Goal: Obtain resource: Download file/media

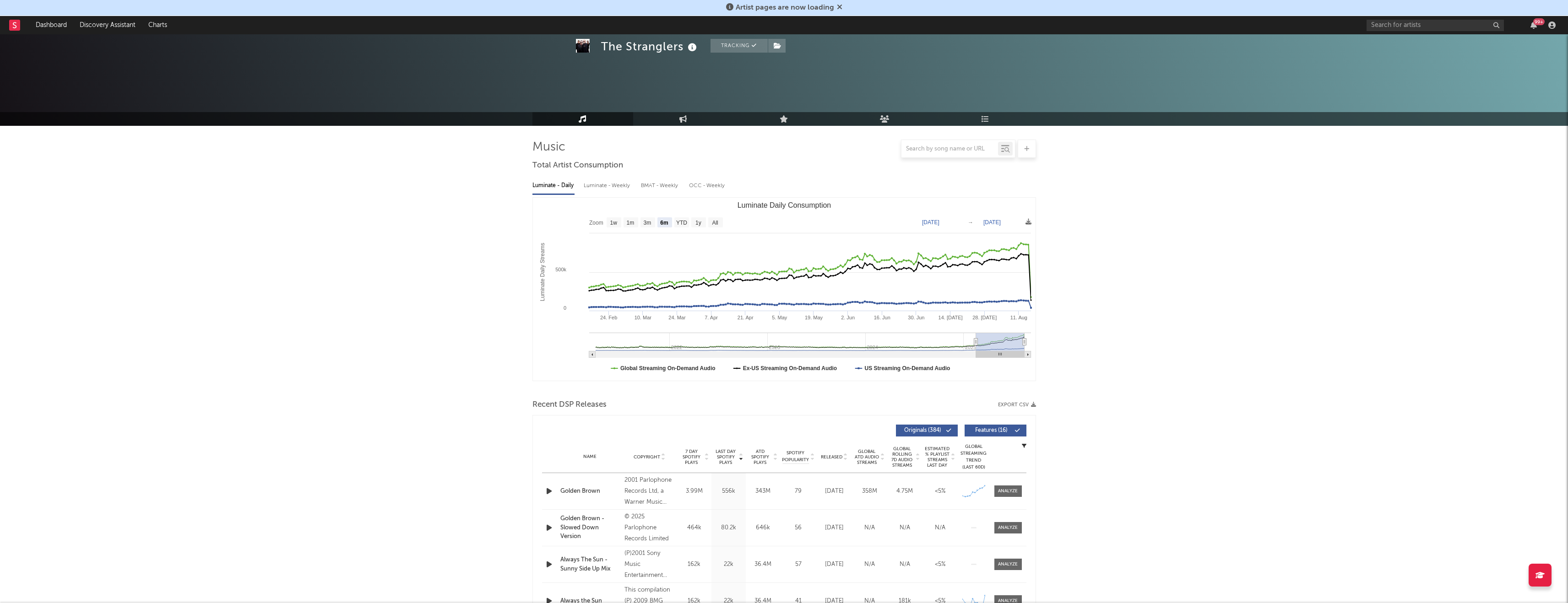
select select "6m"
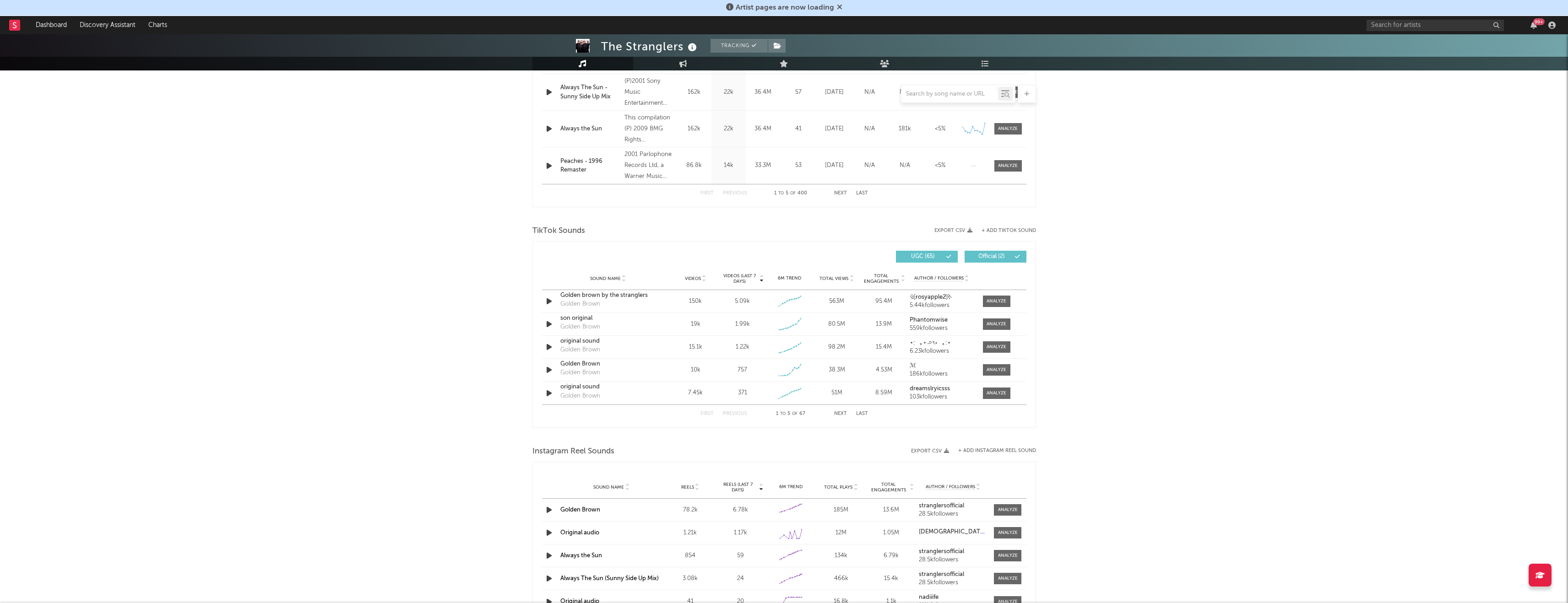
click at [947, 258] on icon at bounding box center [949, 257] width 6 height 5
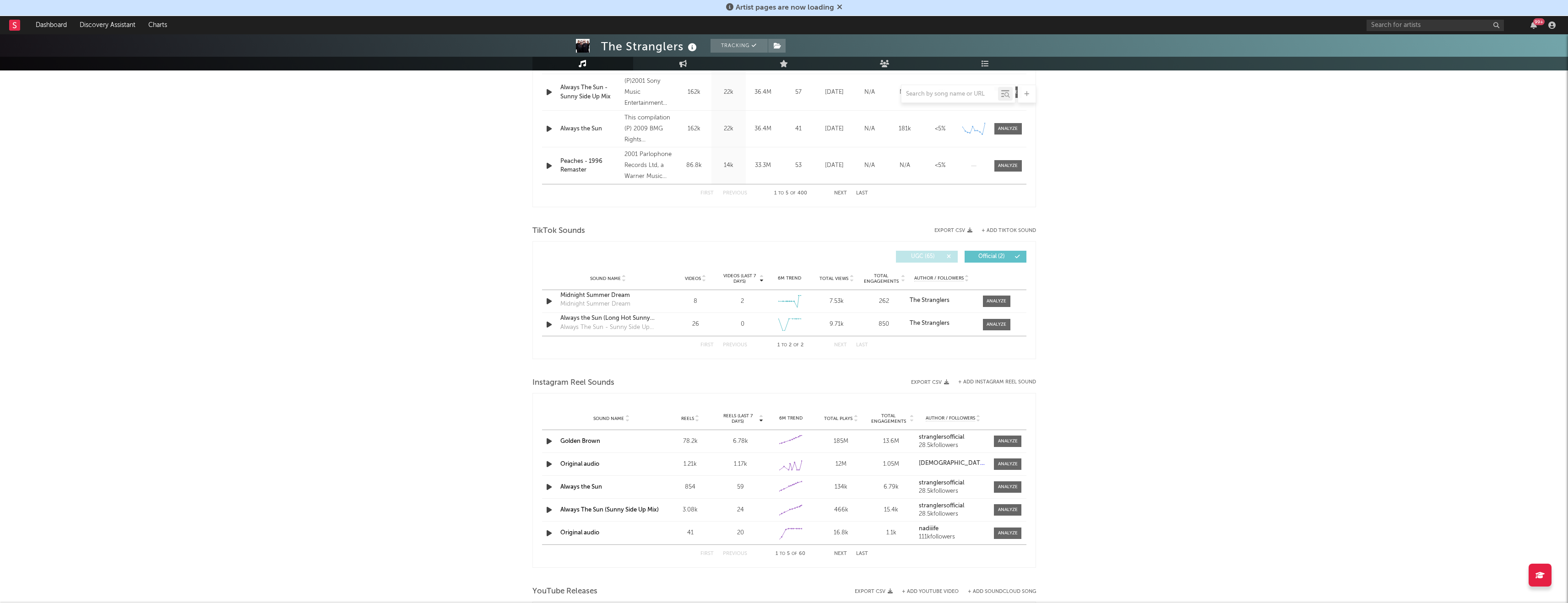
click at [931, 259] on span "UGC ( 65 )" at bounding box center [922, 257] width 42 height 5
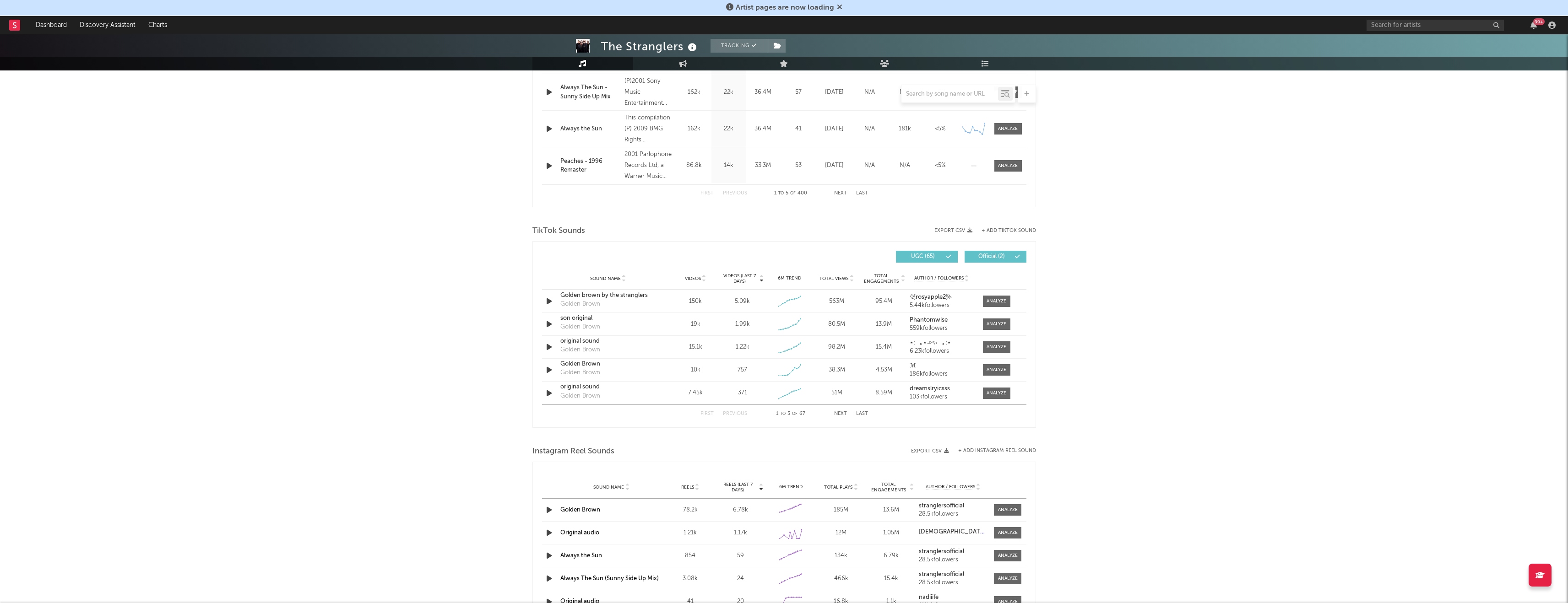
scroll to position [0, 0]
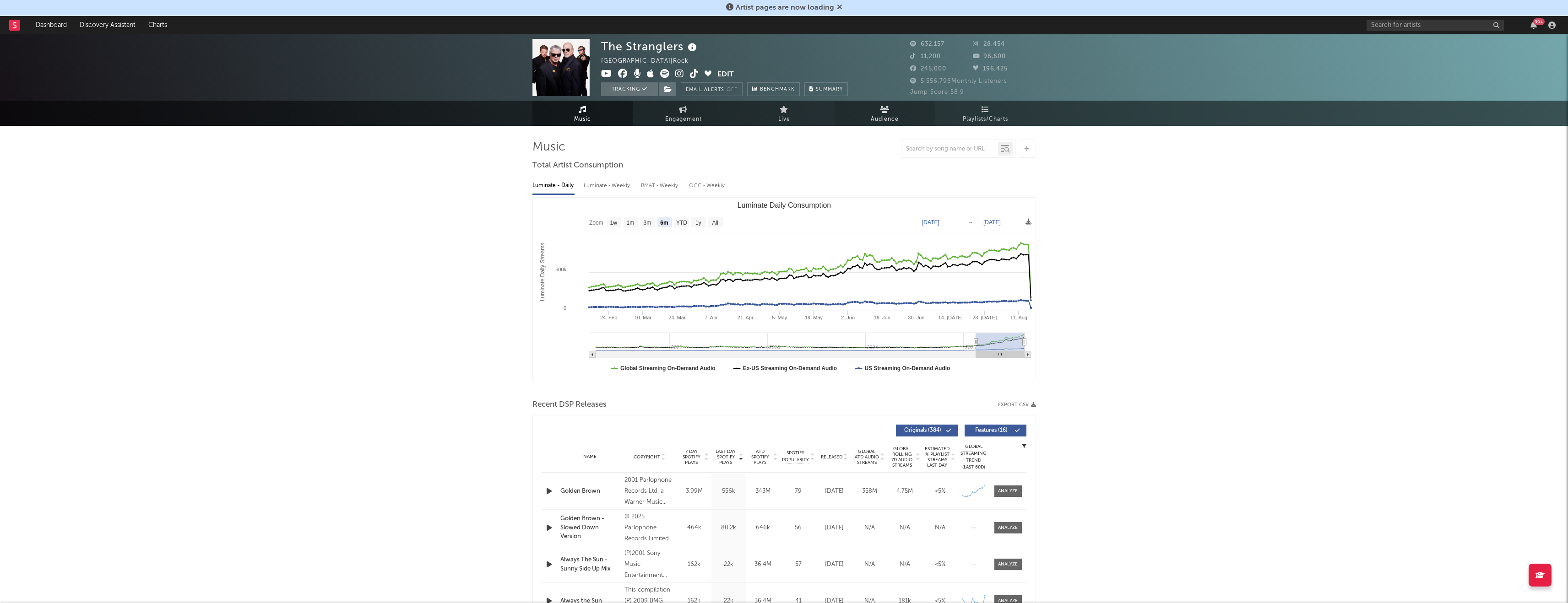
click at [886, 114] on span "Audience" at bounding box center [885, 119] width 28 height 11
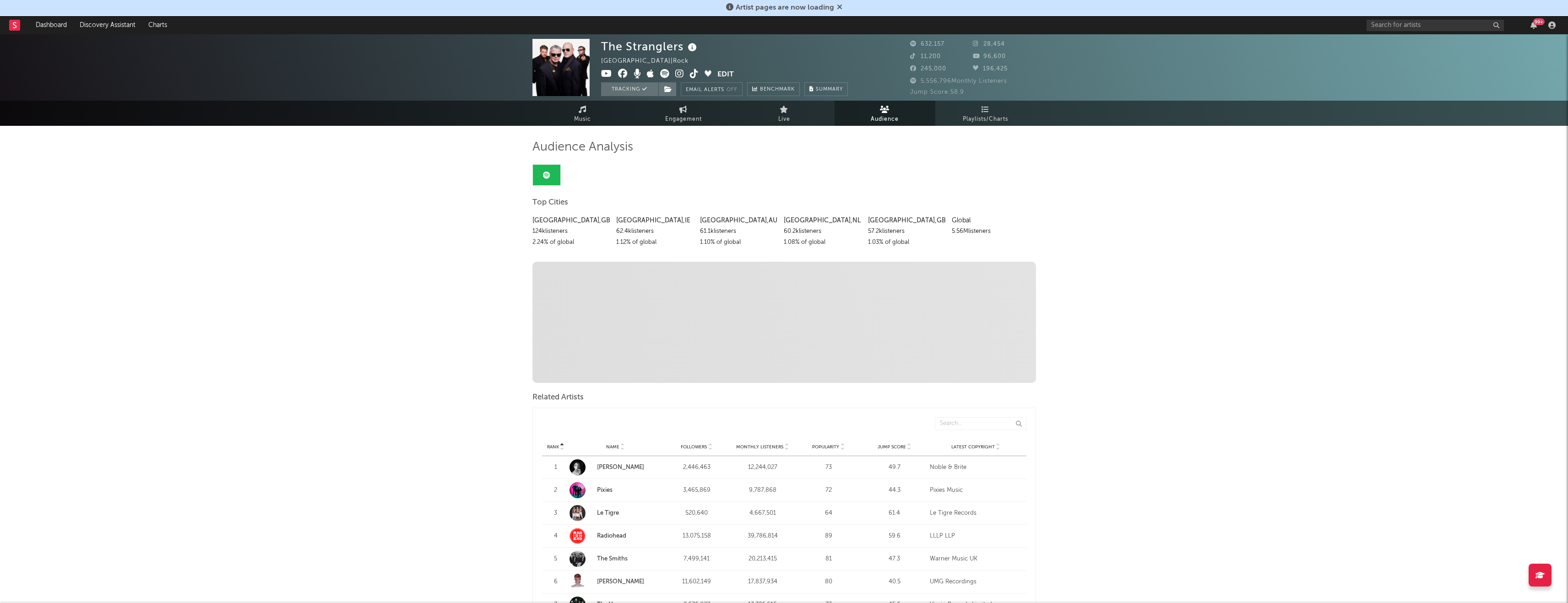
click at [680, 73] on icon at bounding box center [680, 73] width 9 height 9
click at [580, 119] on span "Music" at bounding box center [583, 119] width 17 height 11
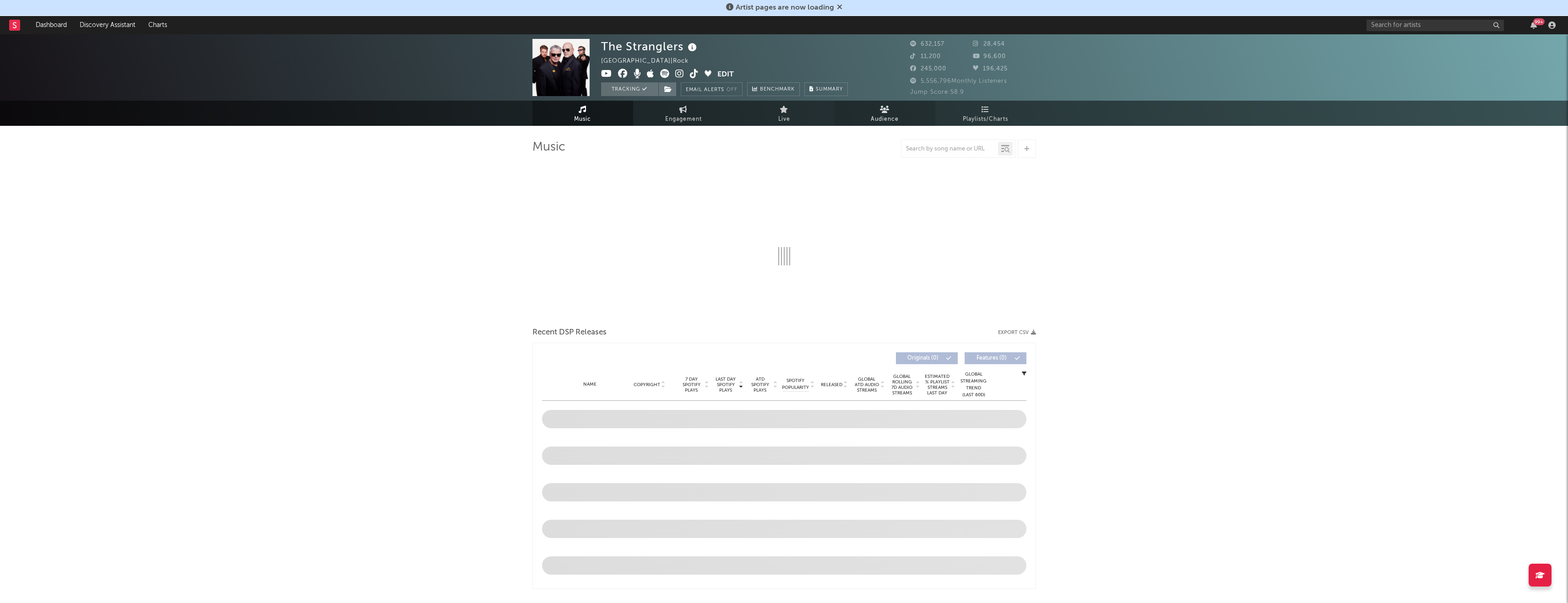
click at [876, 115] on span "Audience" at bounding box center [885, 119] width 28 height 11
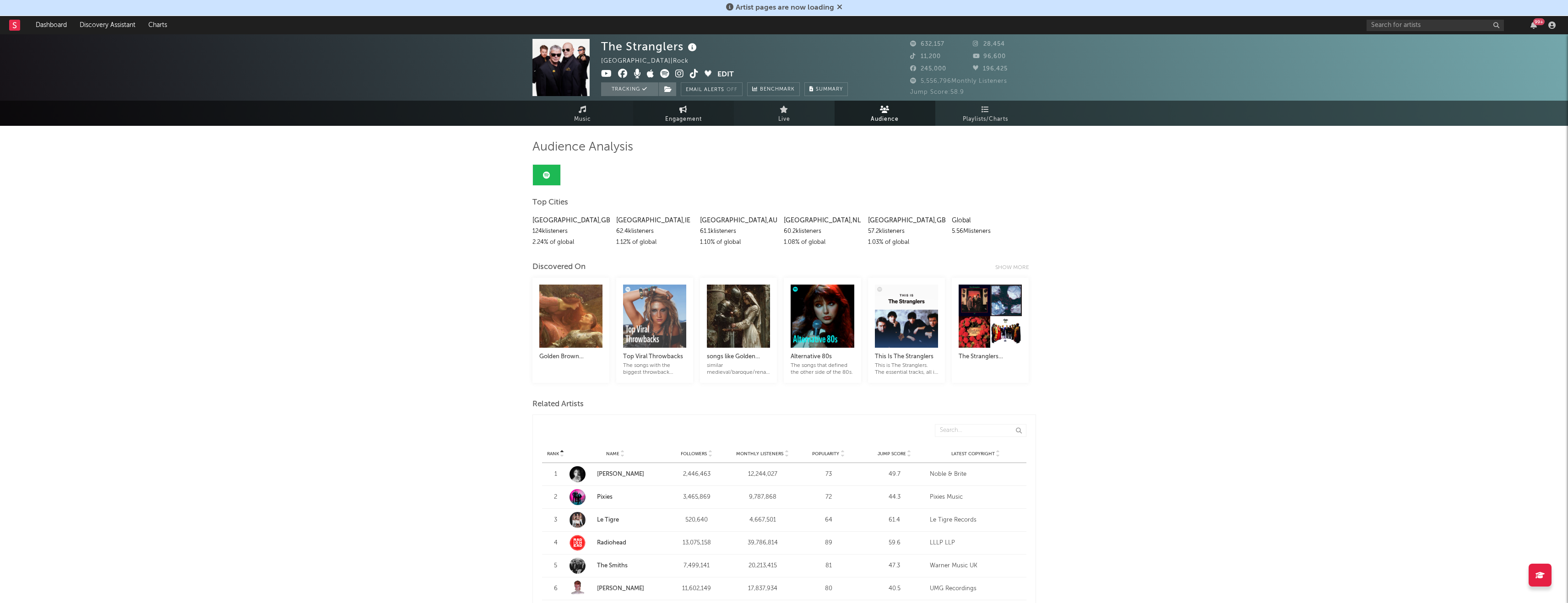
click at [696, 114] on span "Engagement" at bounding box center [683, 119] width 37 height 11
select select "1w"
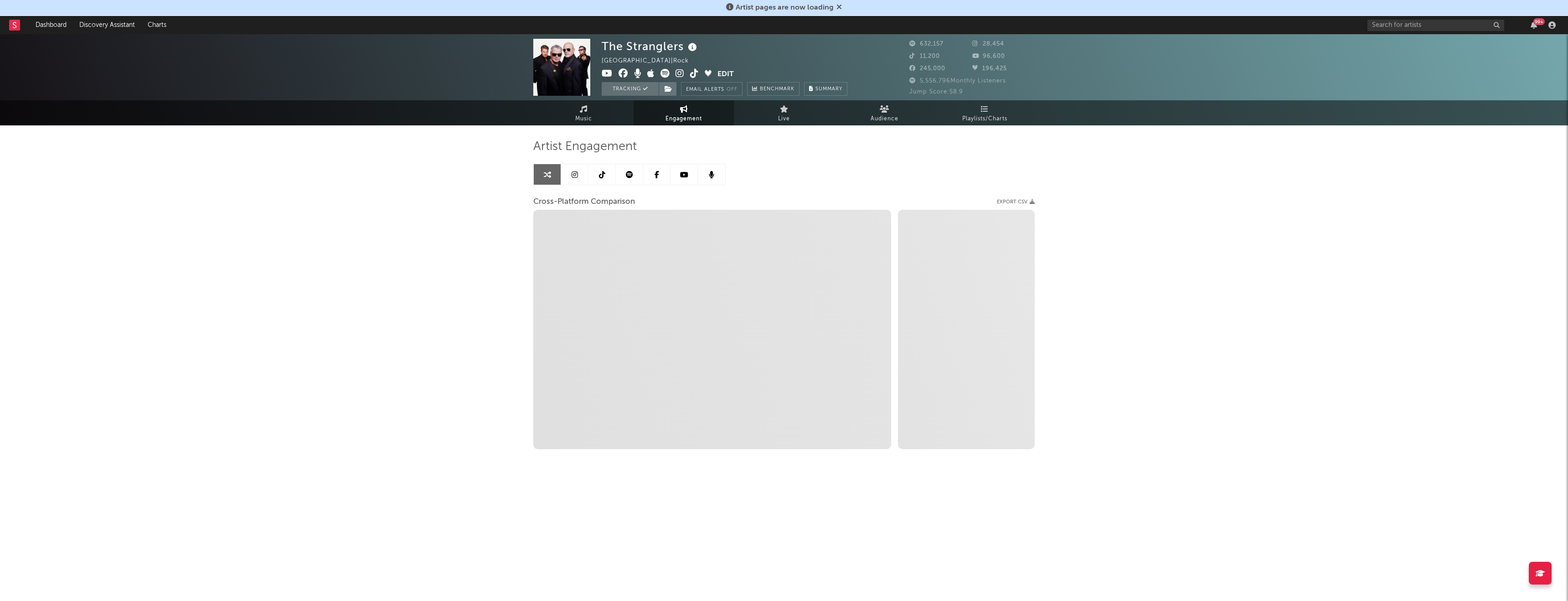
click at [568, 175] on link at bounding box center [575, 175] width 27 height 21
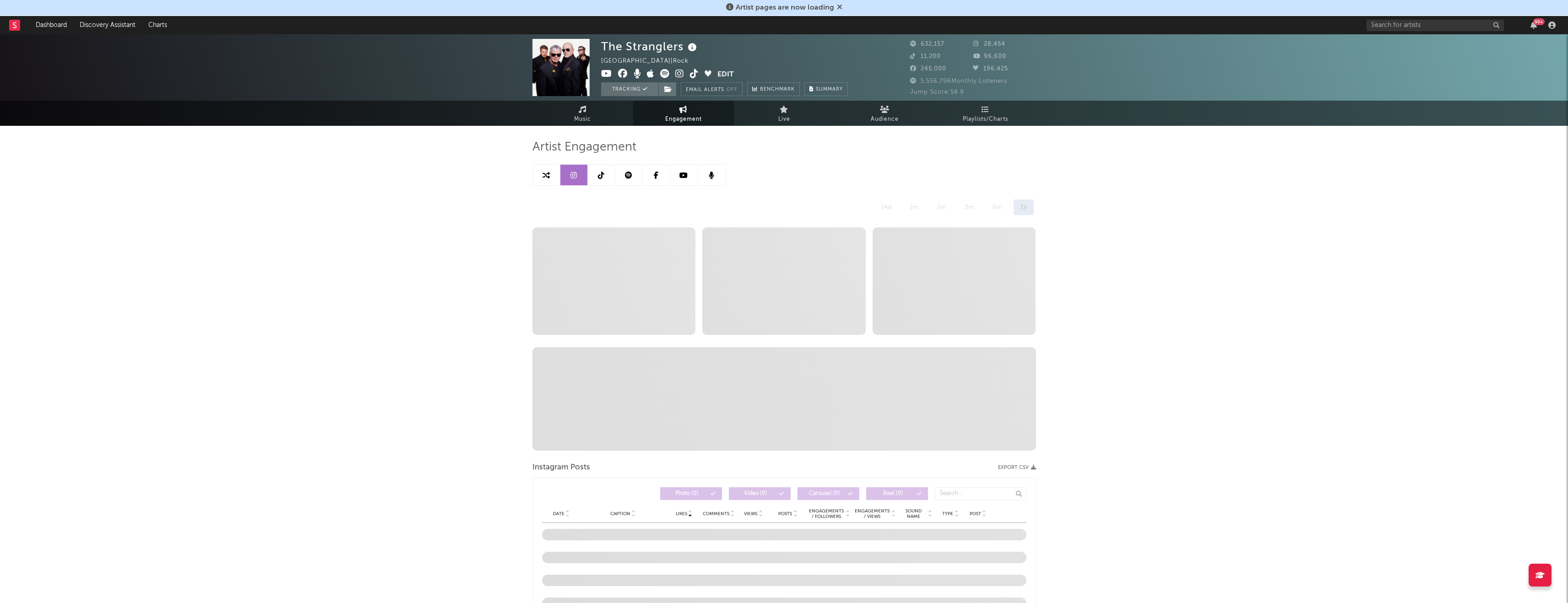
select select "6m"
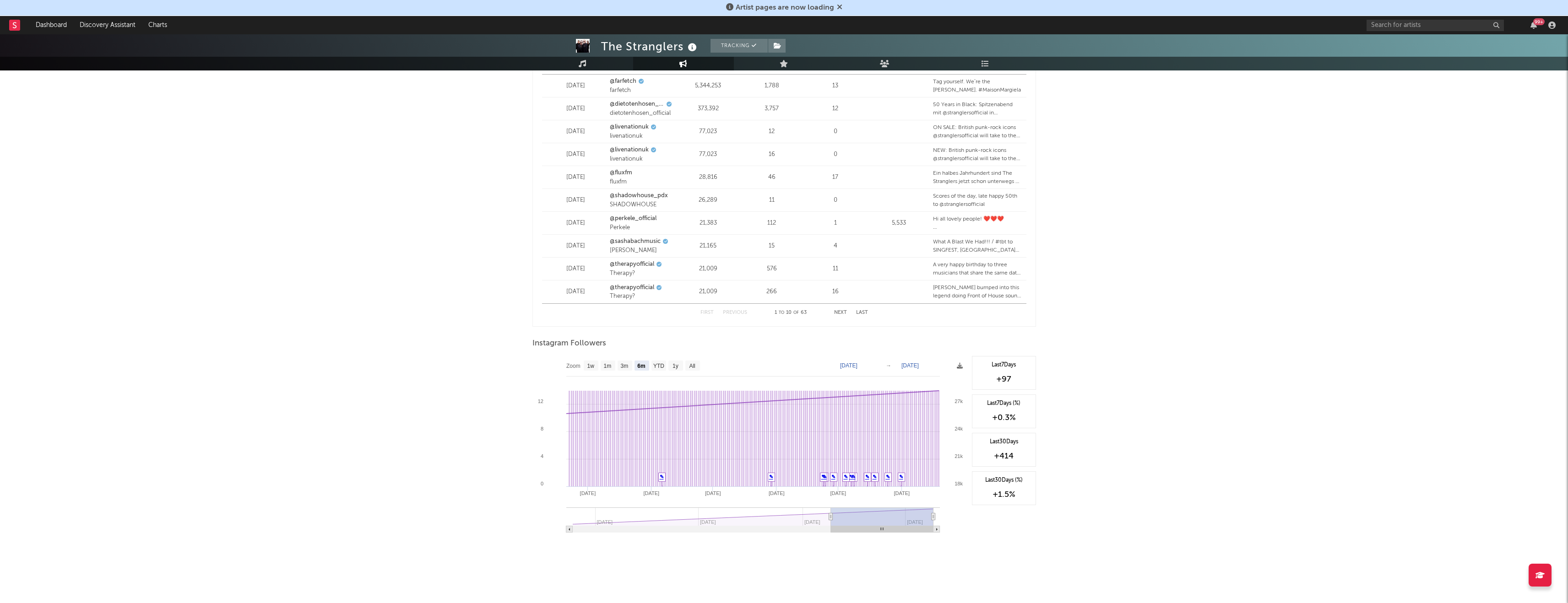
scroll to position [497, 0]
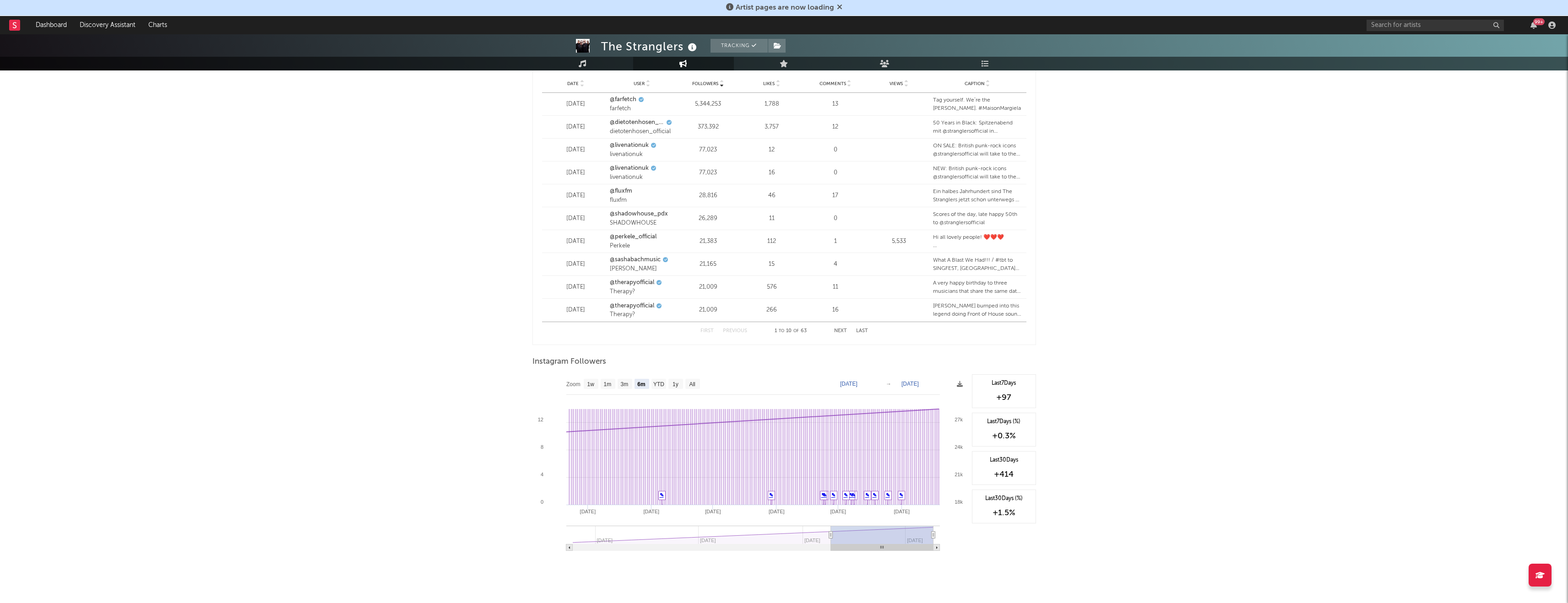
click at [858, 381] on text "[DATE]" at bounding box center [848, 384] width 17 height 6
type input "[DATE]"
click at [905, 386] on text "[DATE]" at bounding box center [910, 384] width 17 height 6
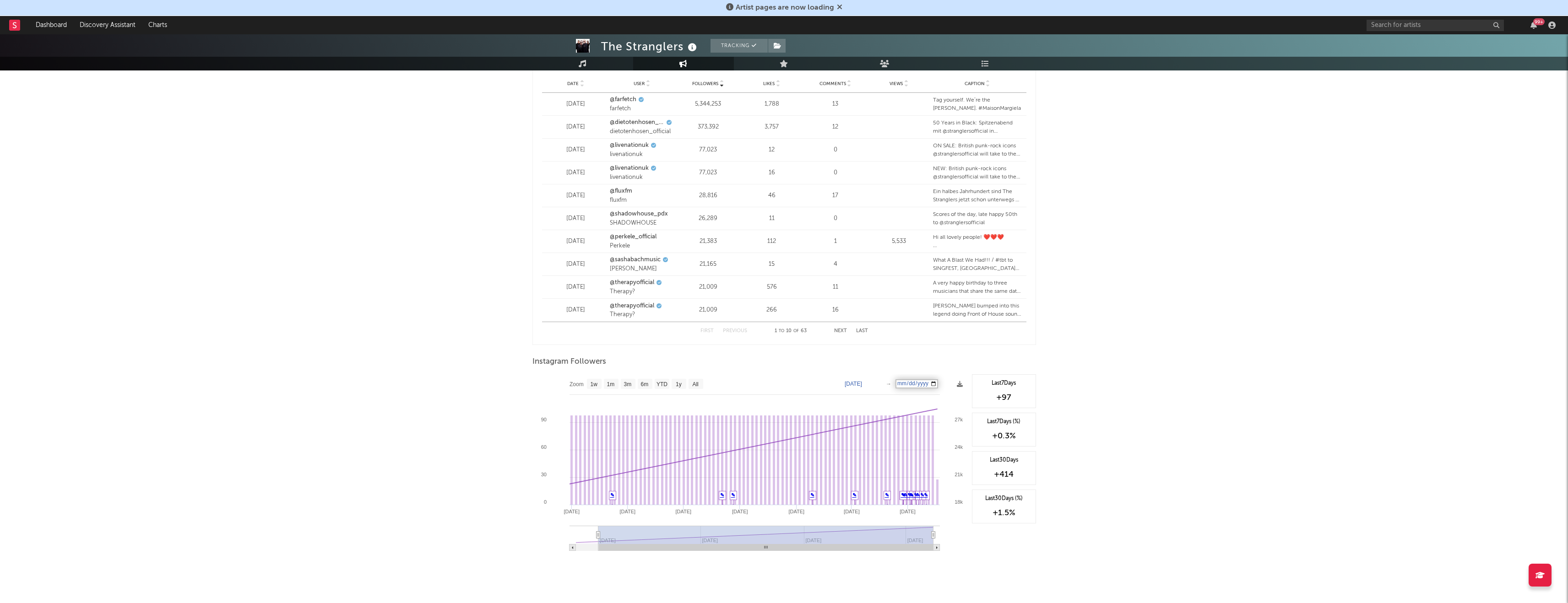
type input "[DATE]"
select select "6m"
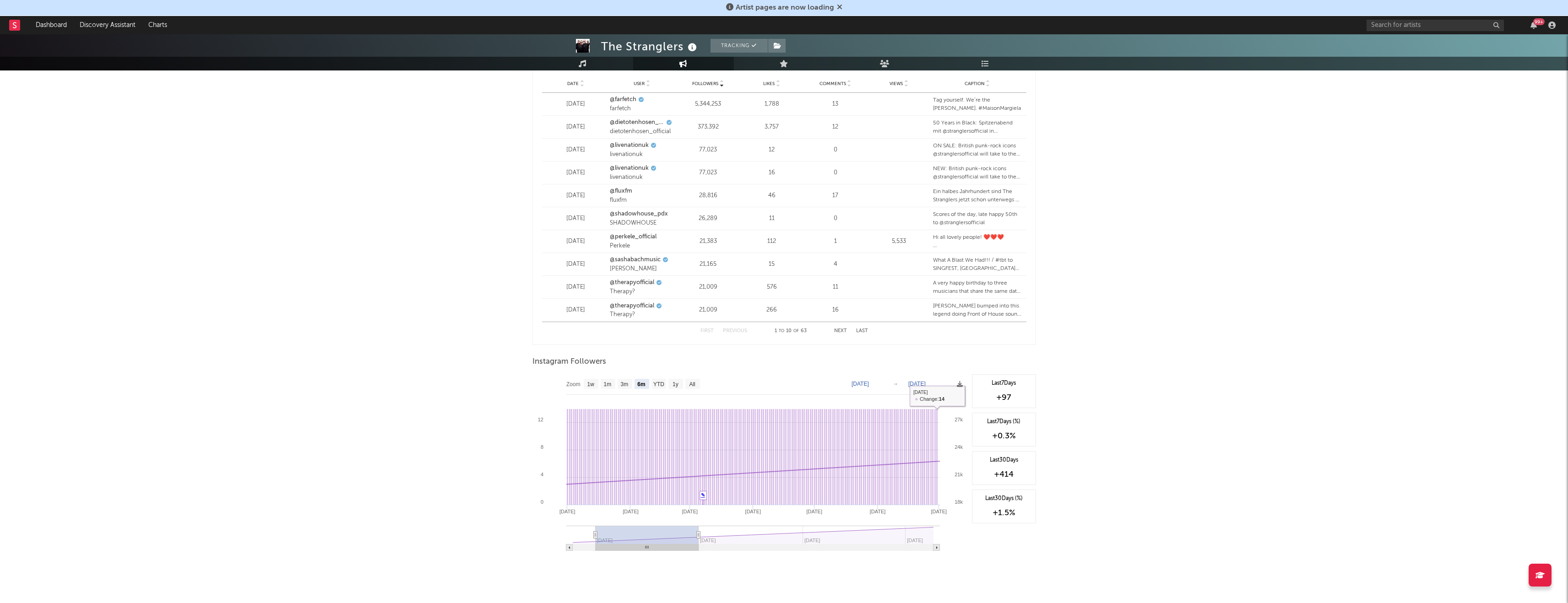
click at [1087, 466] on div "The Stranglers Tracking [GEOGRAPHIC_DATA] | Rock Edit Tracking Email Alerts Off…" at bounding box center [784, 79] width 1568 height 1084
click at [914, 381] on text "[DATE]" at bounding box center [917, 384] width 17 height 6
click at [916, 386] on input "[DATE]" at bounding box center [920, 384] width 43 height 9
type input "[DATE]"
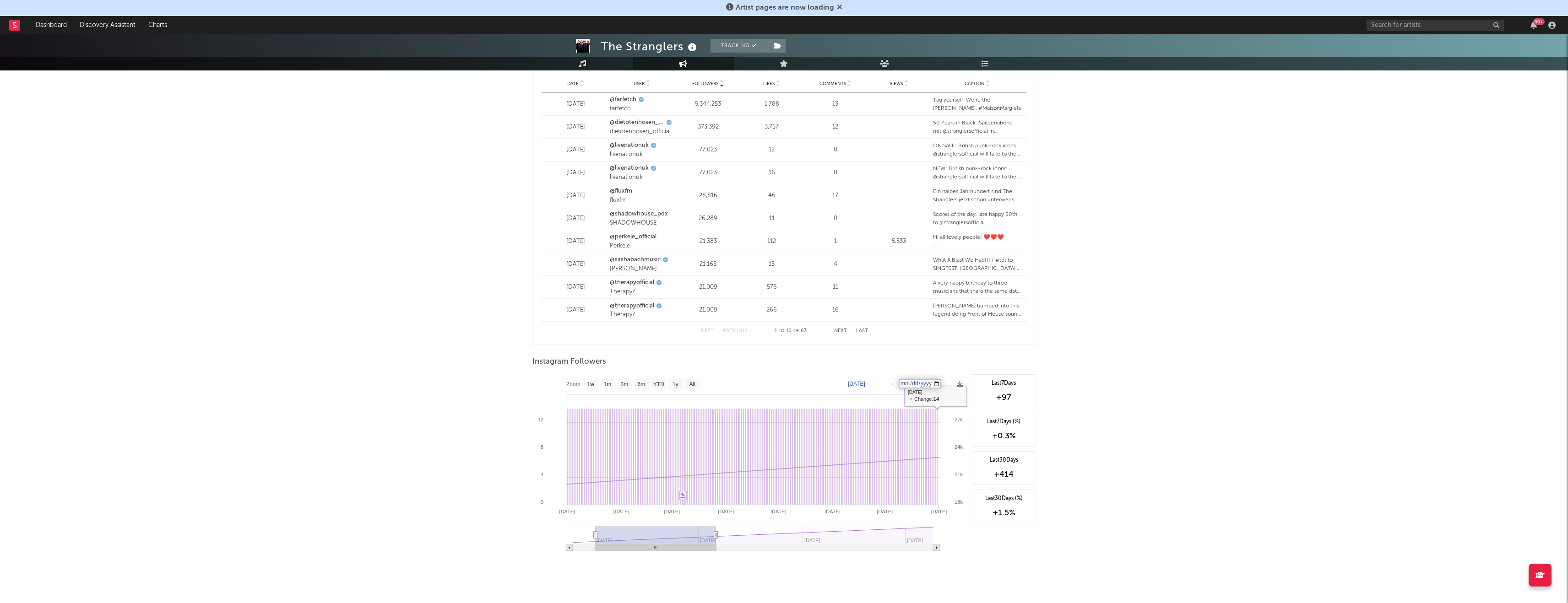
click at [1108, 456] on div "The Stranglers Tracking [GEOGRAPHIC_DATA] | Rock Edit Tracking Email Alerts Off…" at bounding box center [784, 79] width 1568 height 1084
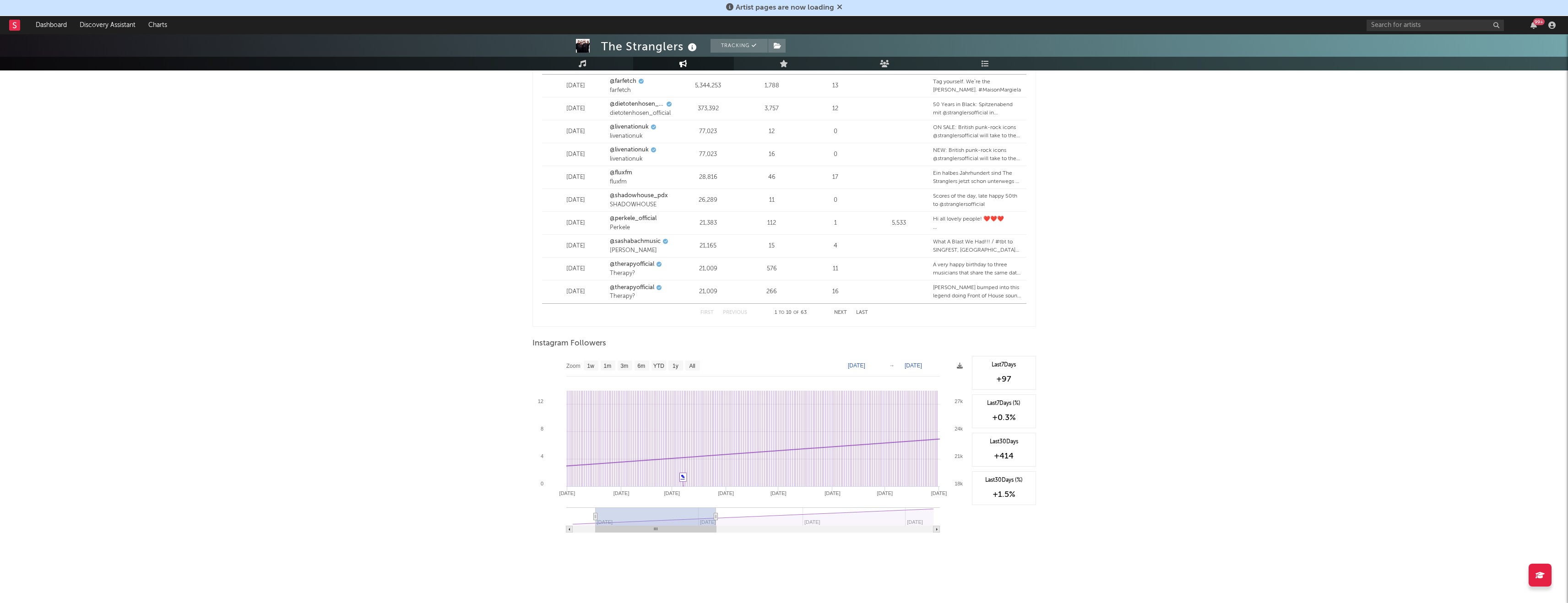
click at [572, 368] on text "Zoom" at bounding box center [573, 366] width 14 height 6
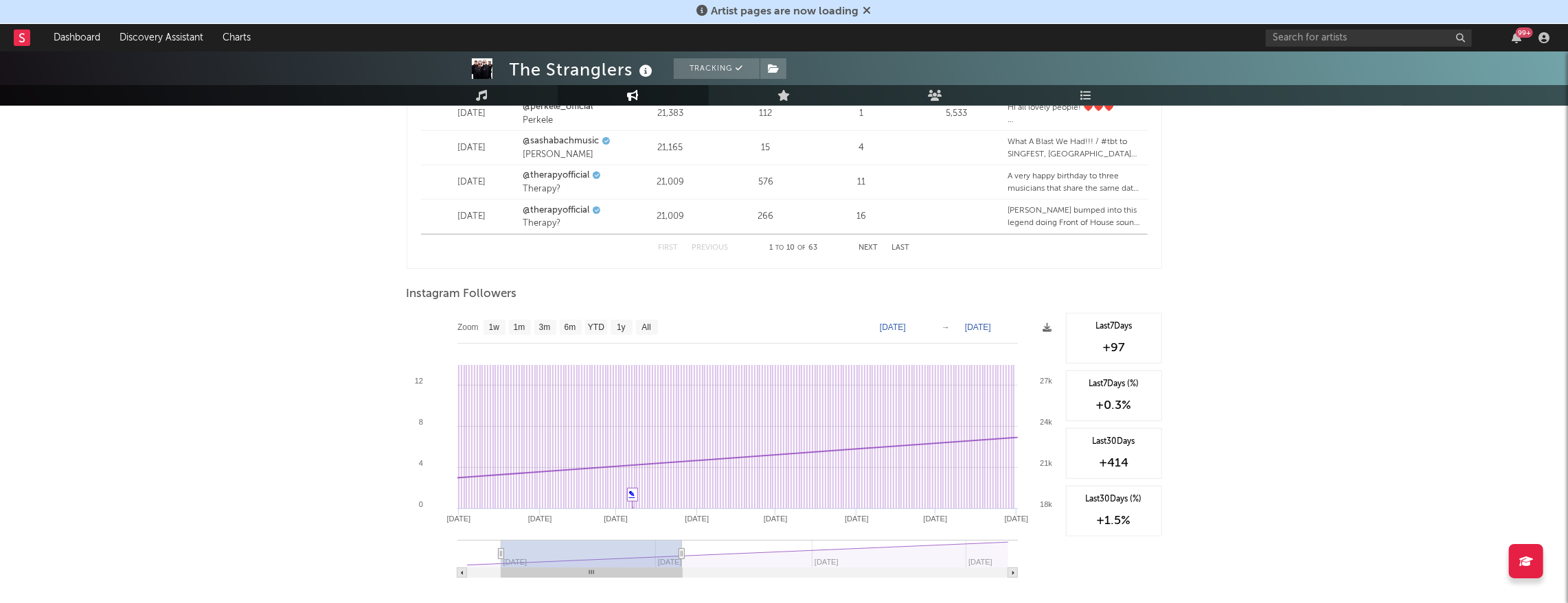
scroll to position [1073, 0]
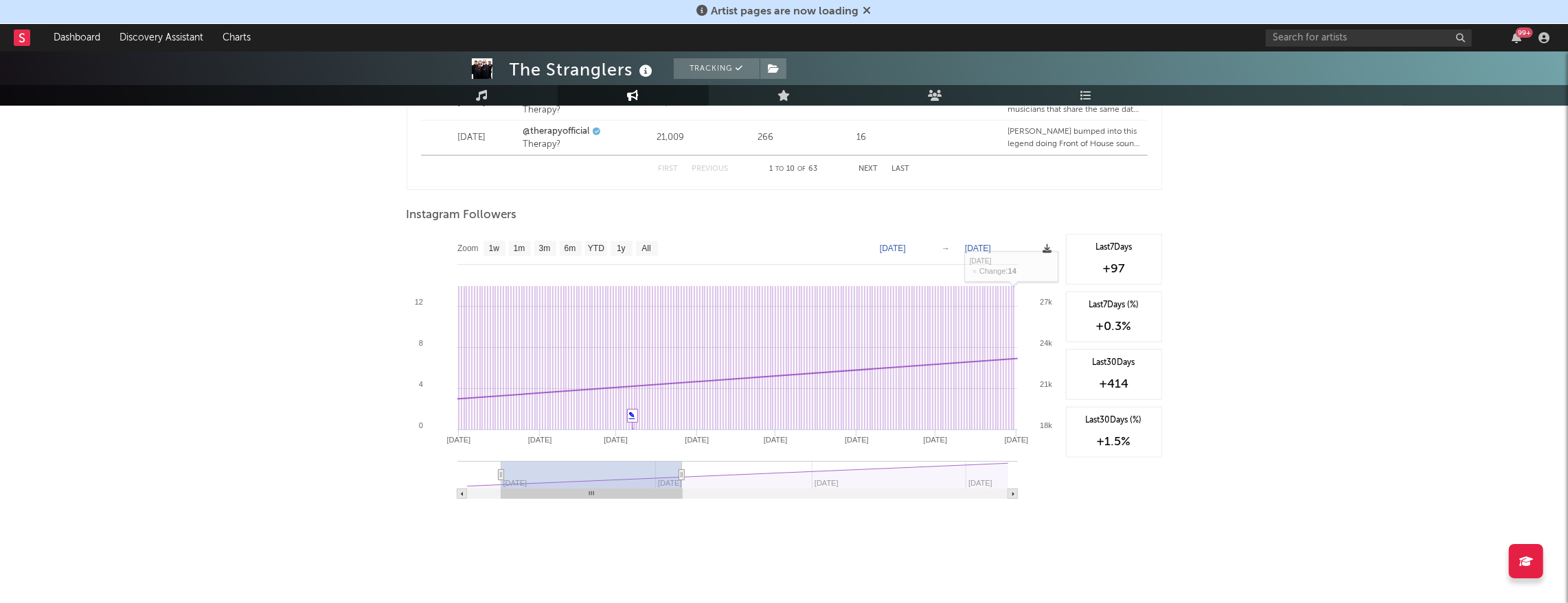
click at [1047, 247] on icon at bounding box center [1047, 249] width 9 height 9
click at [991, 267] on span "Download as CSV" at bounding box center [982, 261] width 138 height 23
click at [991, 248] on text "[DATE]" at bounding box center [977, 248] width 26 height 9
click at [906, 250] on text "[DATE]" at bounding box center [892, 248] width 26 height 9
click at [918, 247] on input "[DATE]" at bounding box center [899, 248] width 64 height 14
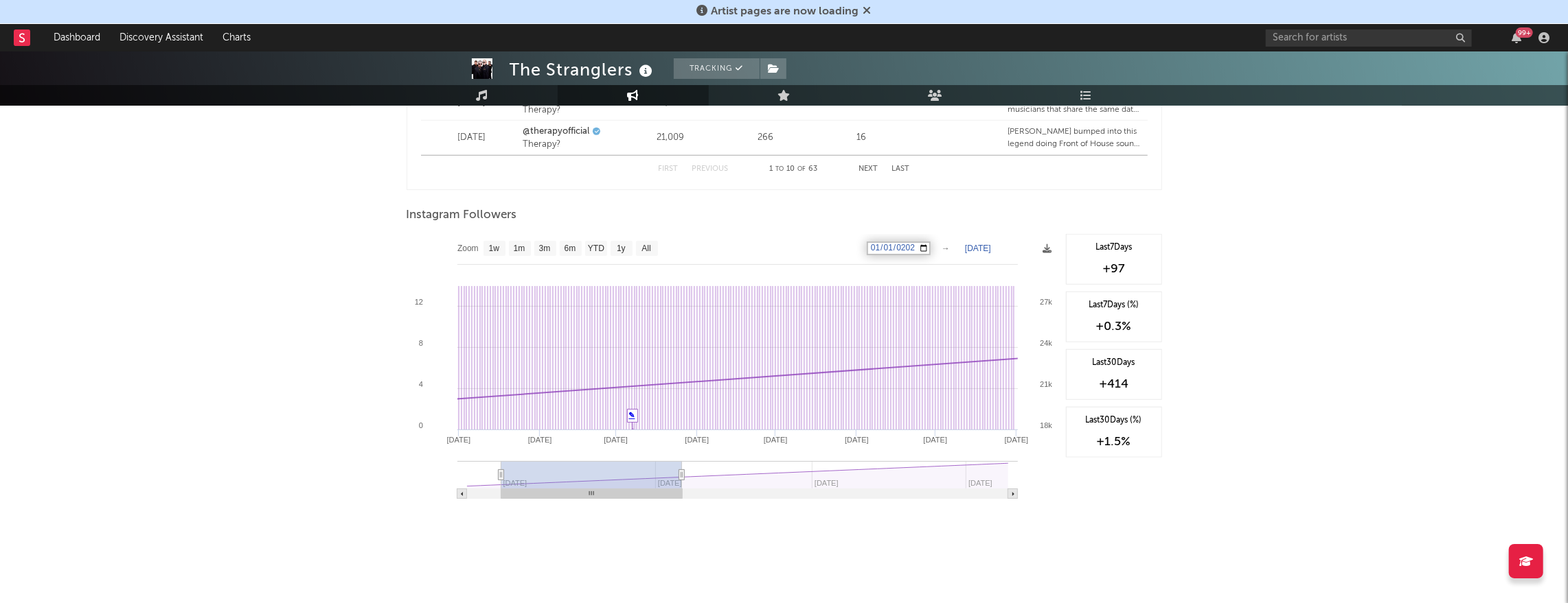
click at [918, 247] on input "[DATE]" at bounding box center [899, 248] width 64 height 14
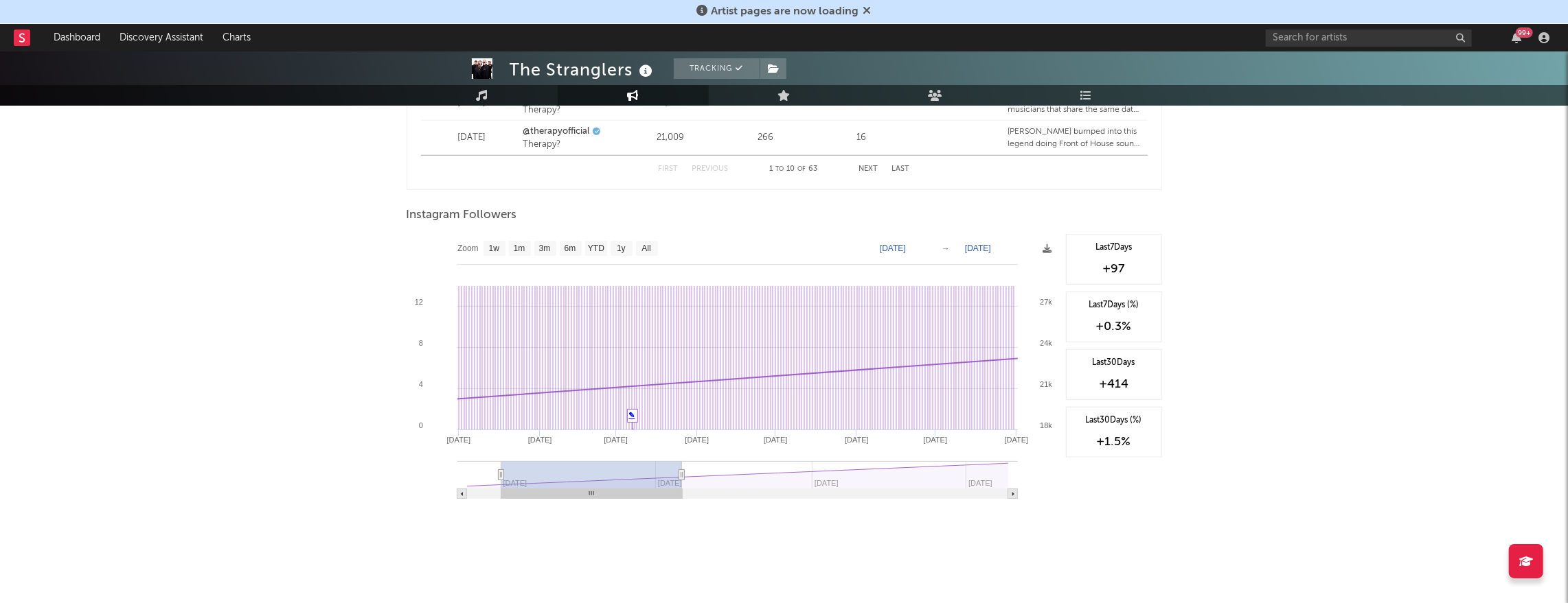
scroll to position [1072, 0]
click at [906, 245] on text "[DATE]" at bounding box center [892, 249] width 26 height 9
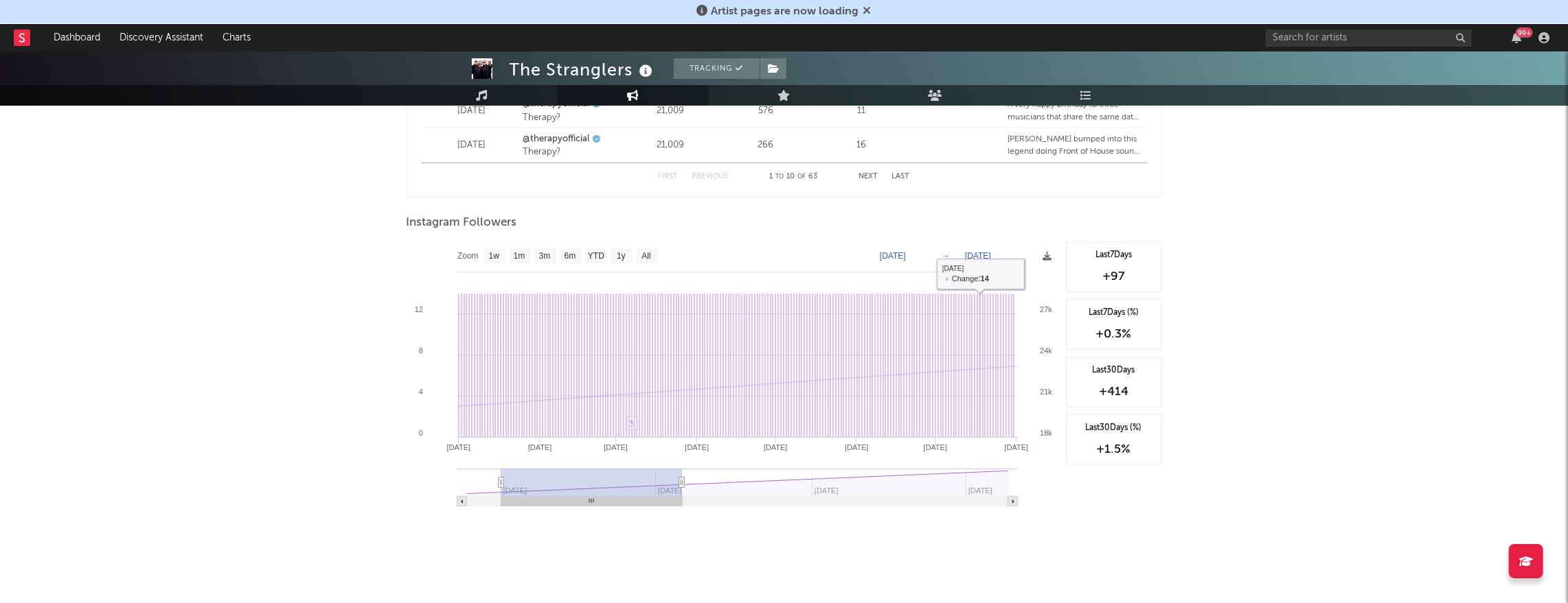
scroll to position [1073, 0]
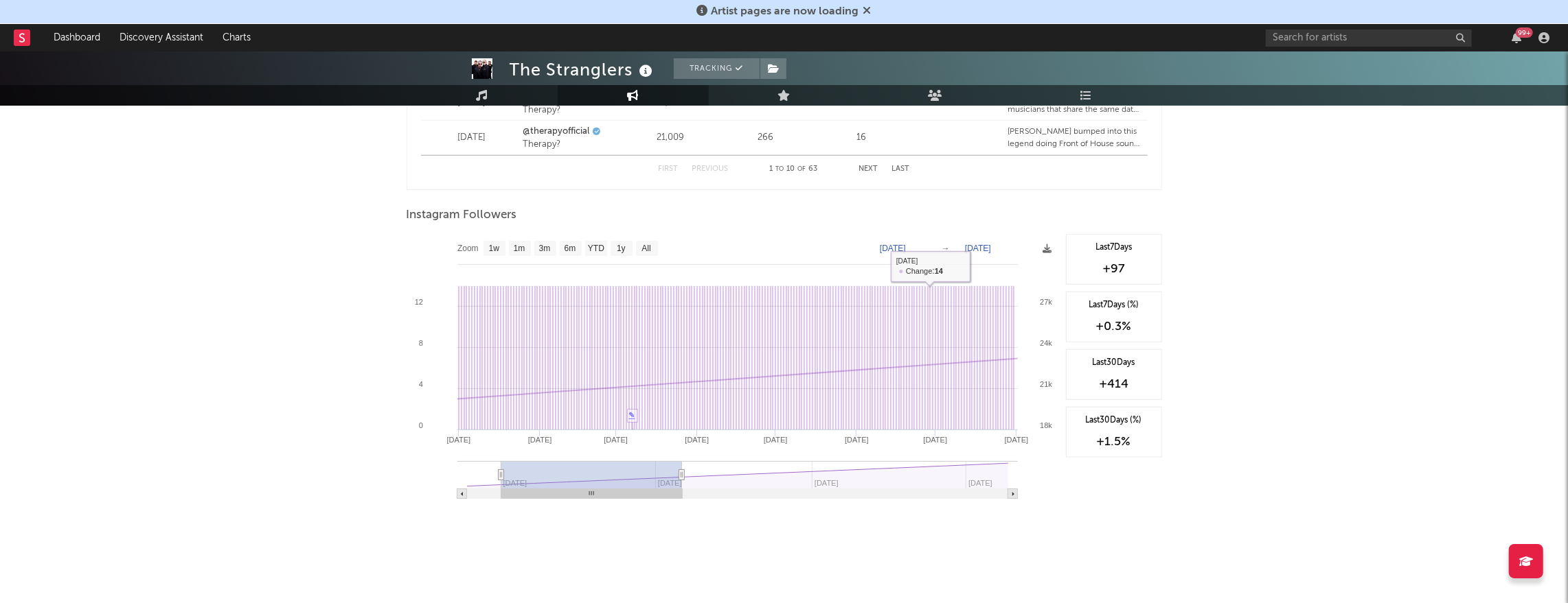
click at [906, 250] on text "[DATE]" at bounding box center [892, 248] width 26 height 9
type input "[DATE]"
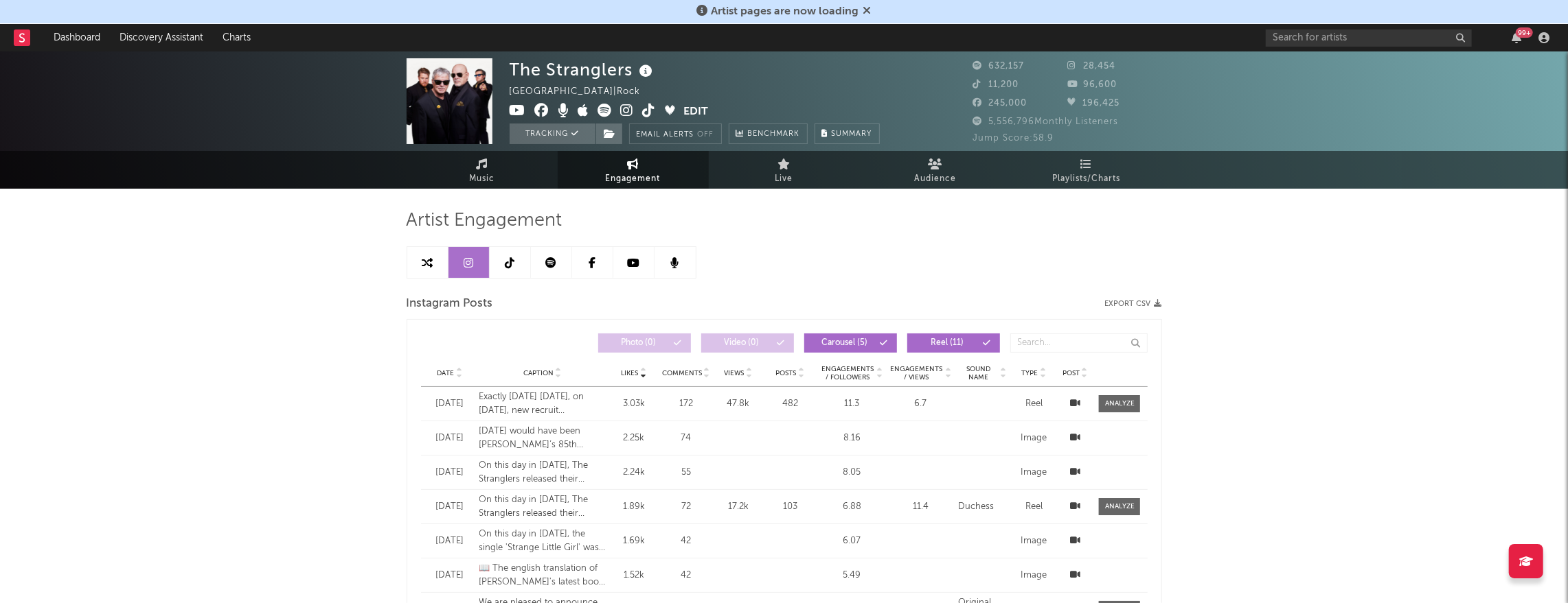
scroll to position [1018, 0]
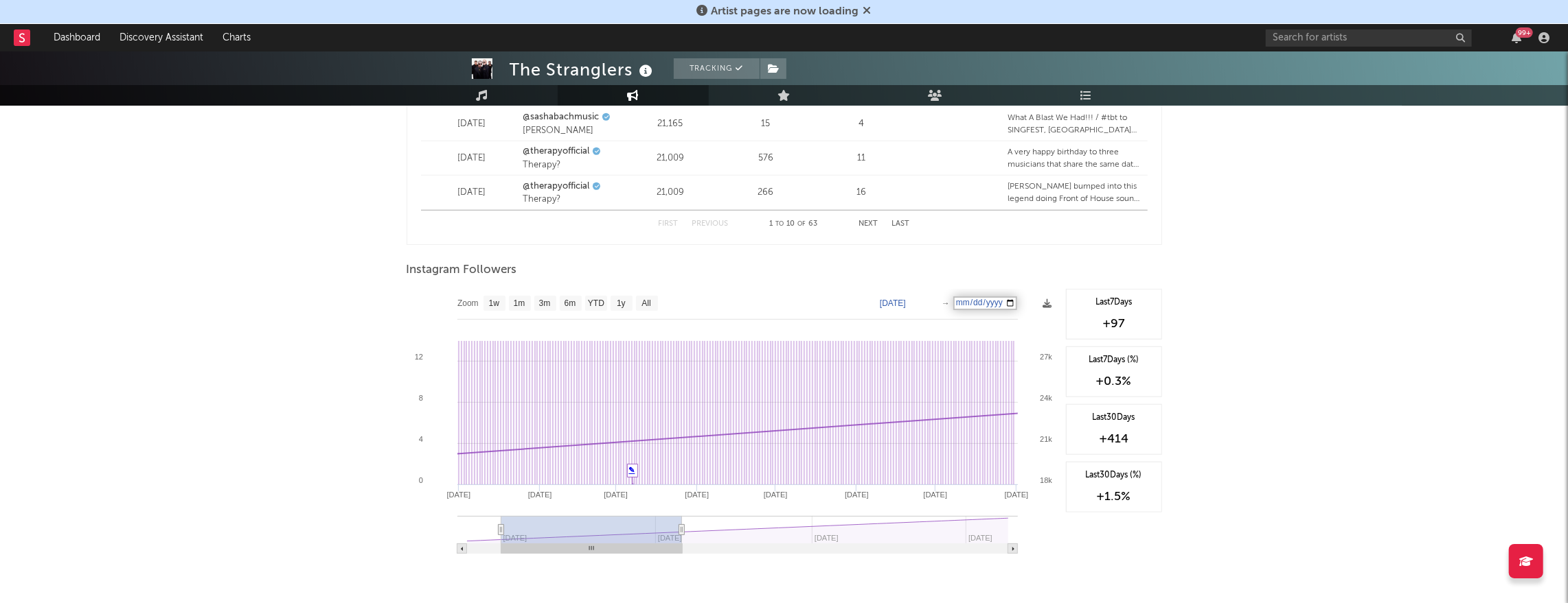
type input "[DATE]"
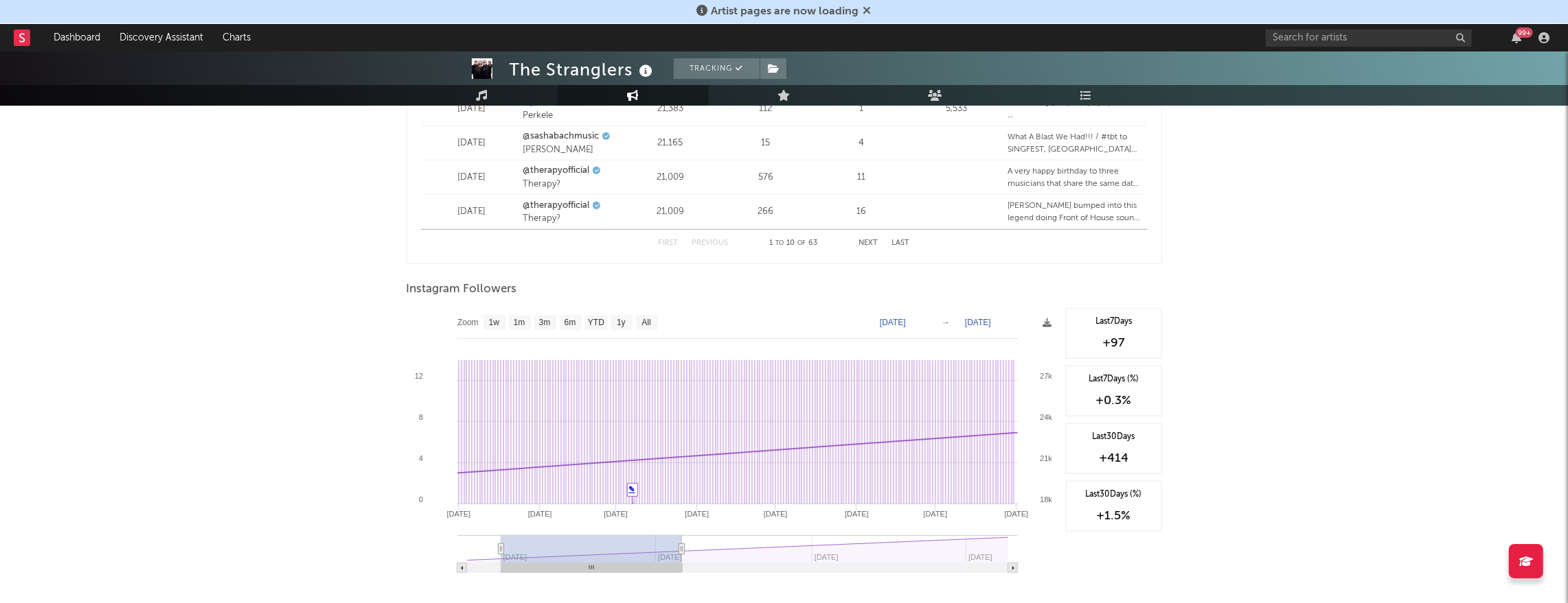
scroll to position [999, 0]
click at [991, 323] on text "[DATE]" at bounding box center [977, 323] width 26 height 9
click at [1011, 322] on input "[DATE]" at bounding box center [985, 323] width 64 height 14
click at [1026, 321] on rect at bounding box center [732, 446] width 652 height 275
click at [991, 321] on text "[DATE]" at bounding box center [977, 323] width 26 height 9
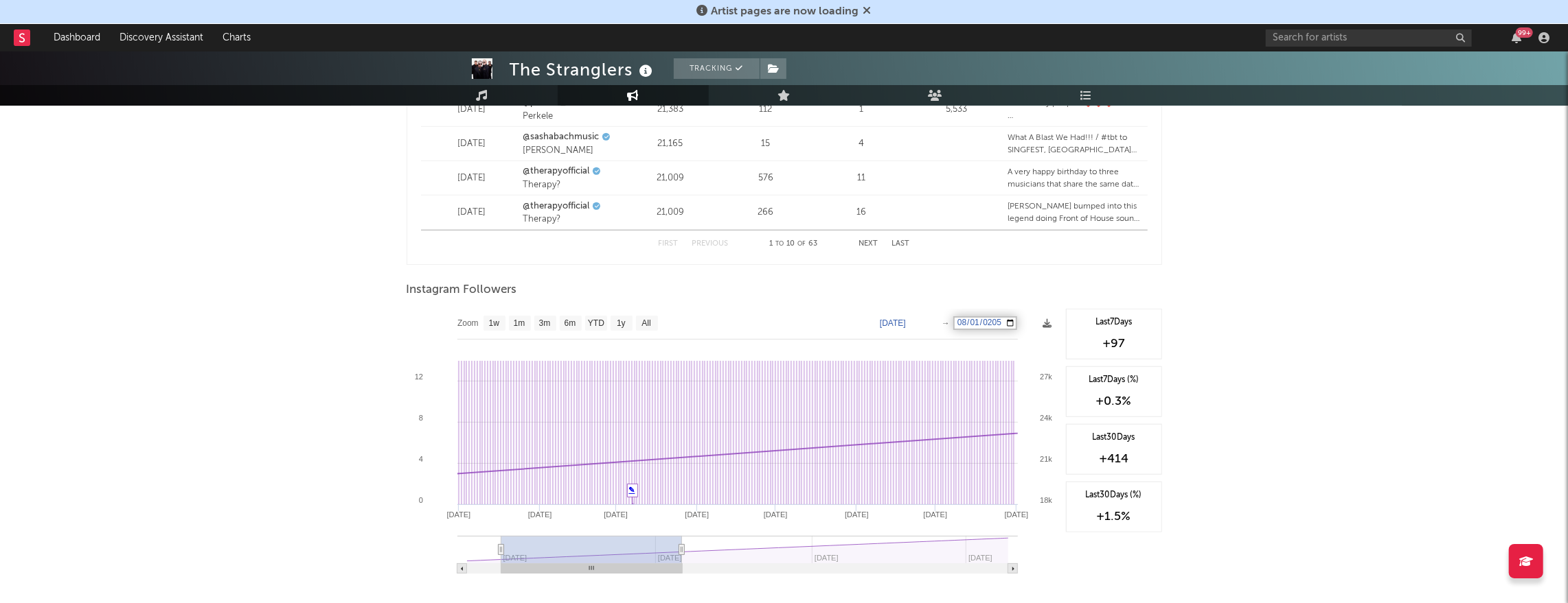
click at [1017, 321] on input "[DATE]" at bounding box center [985, 323] width 64 height 14
type input "[DATE]"
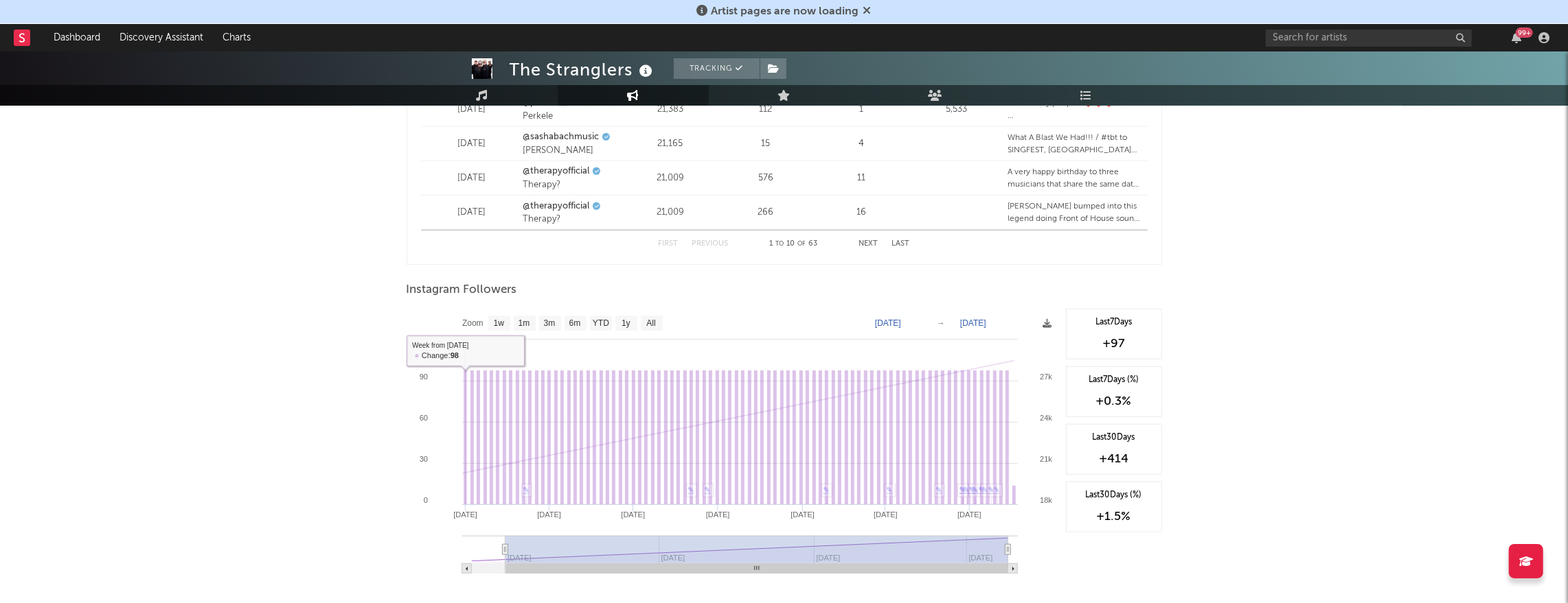
click at [465, 471] on rect at bounding box center [465, 437] width 4 height 135
click at [1050, 323] on icon at bounding box center [1047, 323] width 9 height 9
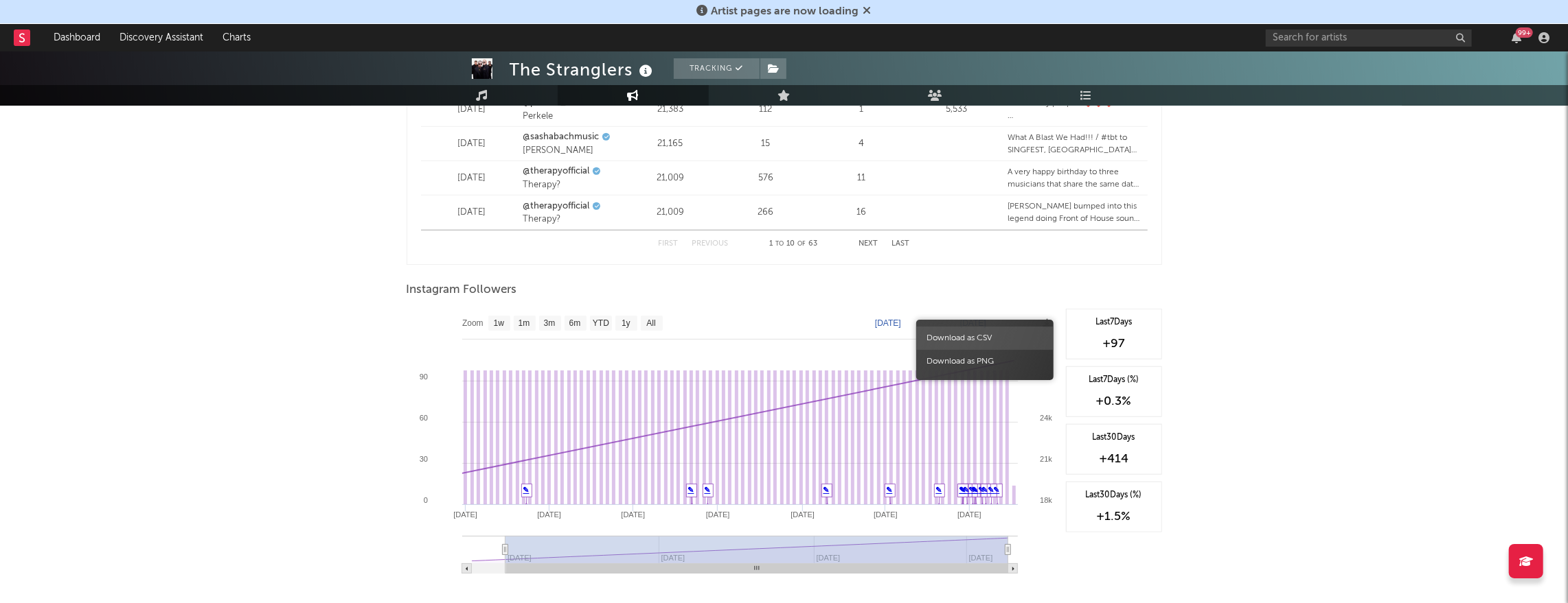
click at [1007, 343] on span "Download as CSV" at bounding box center [985, 337] width 138 height 23
